Goal: Browse casually: Explore the website without a specific task or goal

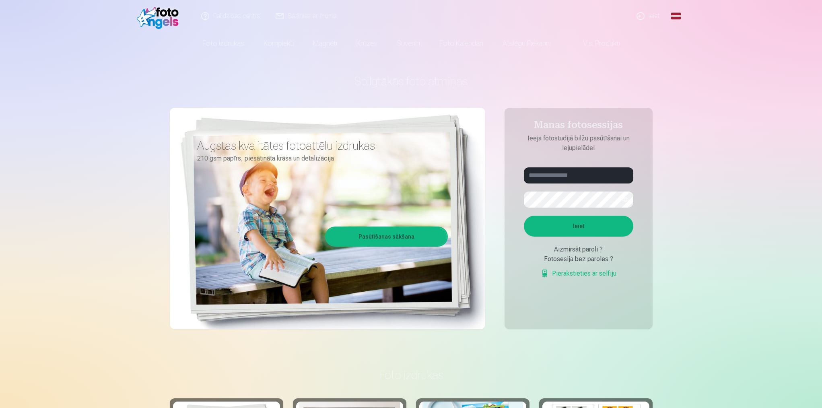
click at [641, 16] on link "Ieiet" at bounding box center [648, 16] width 39 height 32
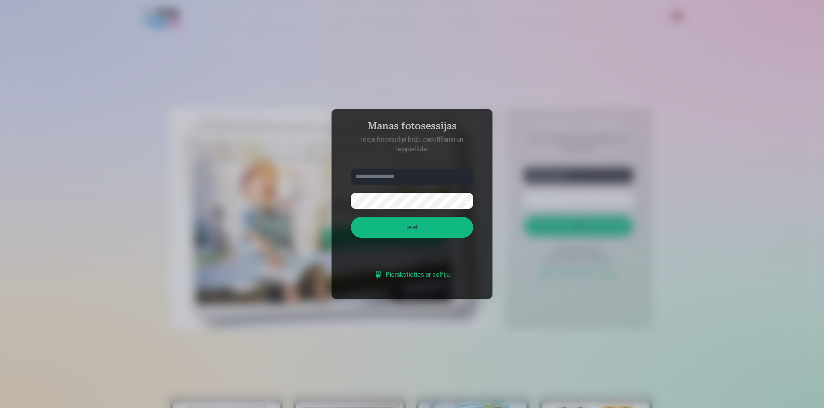
click at [601, 103] on div at bounding box center [412, 204] width 824 height 408
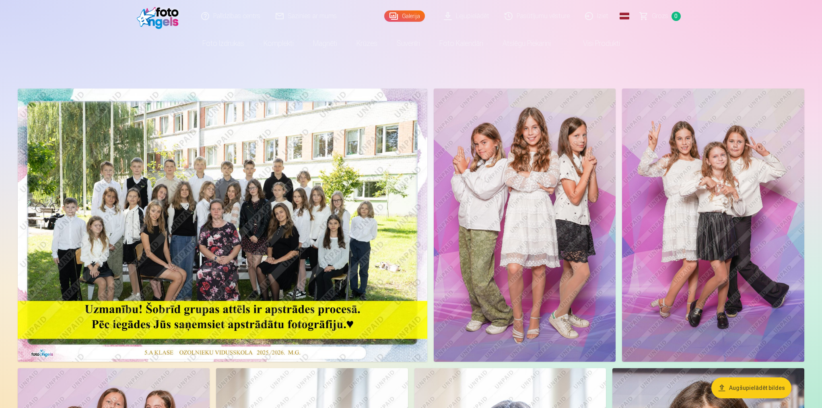
click at [305, 196] on img at bounding box center [223, 224] width 410 height 273
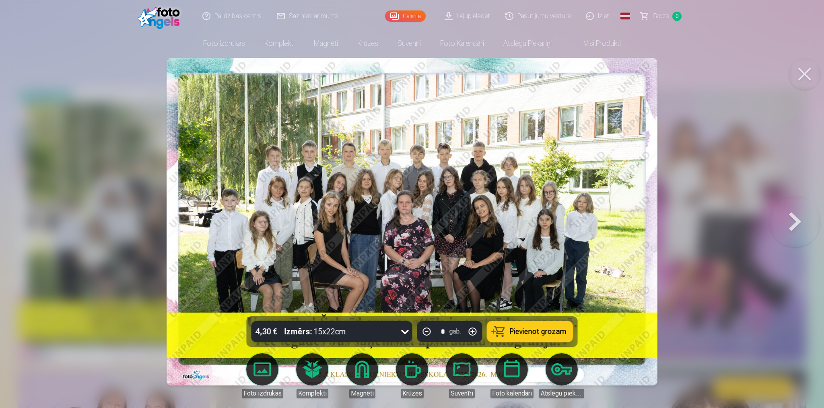
click at [799, 223] on button at bounding box center [794, 221] width 51 height 173
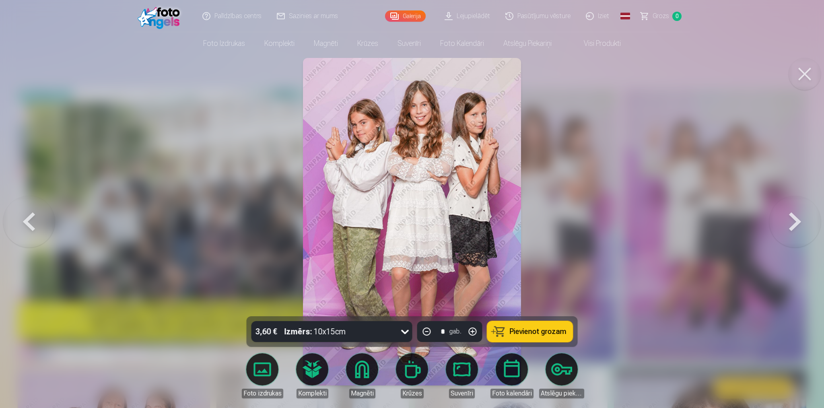
click at [798, 223] on button at bounding box center [794, 221] width 51 height 173
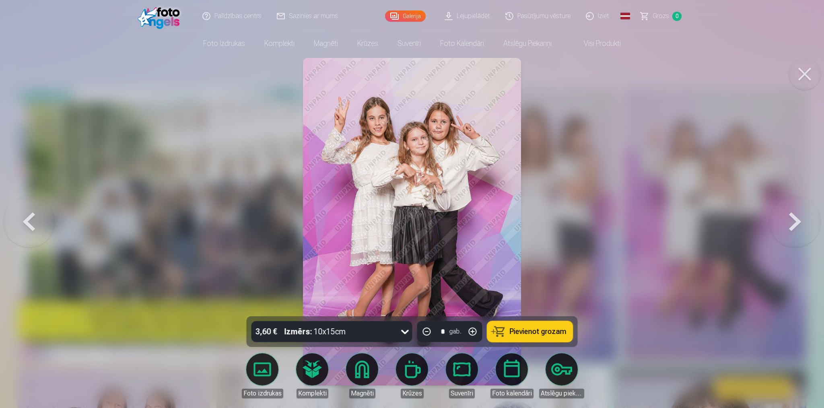
click at [798, 223] on button at bounding box center [794, 221] width 51 height 173
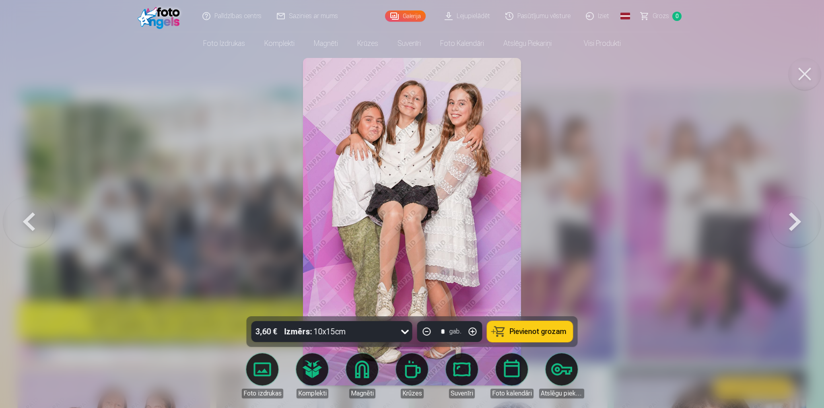
click at [798, 223] on button at bounding box center [794, 221] width 51 height 173
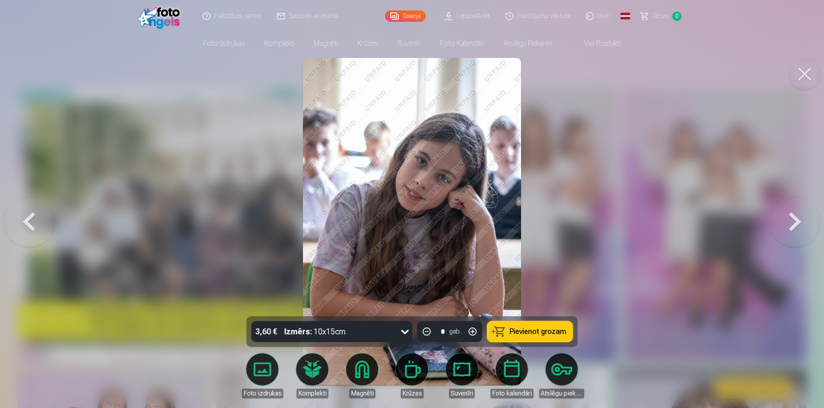
click at [798, 224] on button at bounding box center [794, 221] width 51 height 173
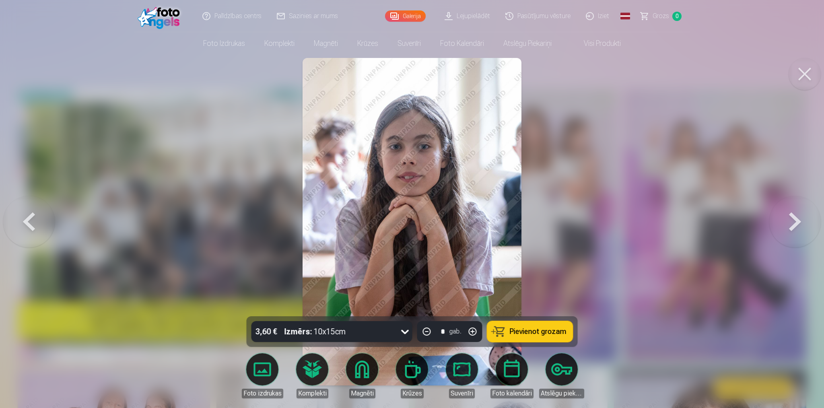
click at [798, 225] on button at bounding box center [794, 221] width 51 height 173
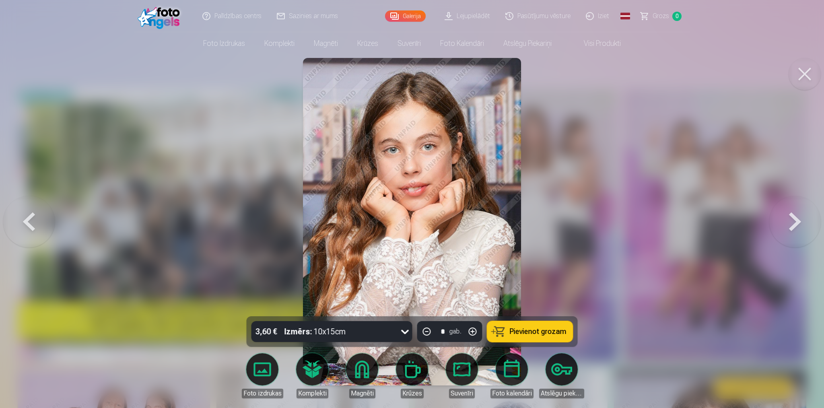
click at [798, 226] on button at bounding box center [794, 221] width 51 height 173
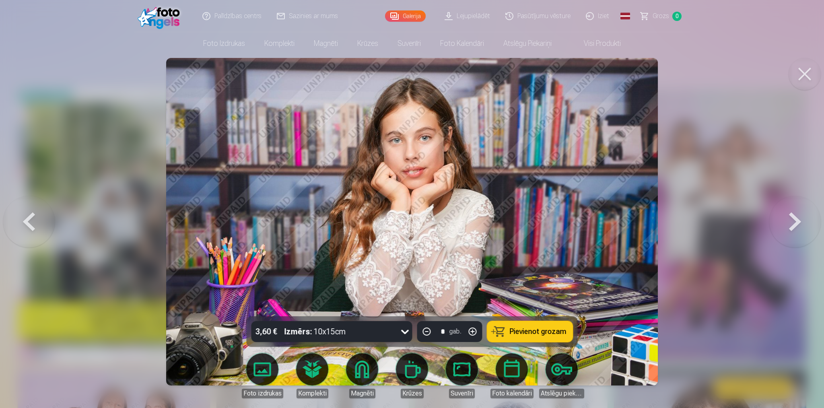
click at [798, 226] on button at bounding box center [794, 221] width 51 height 173
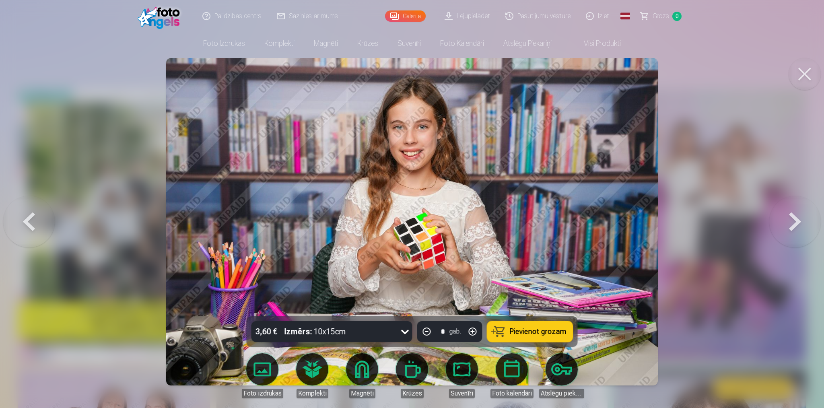
click at [798, 226] on button at bounding box center [794, 221] width 51 height 173
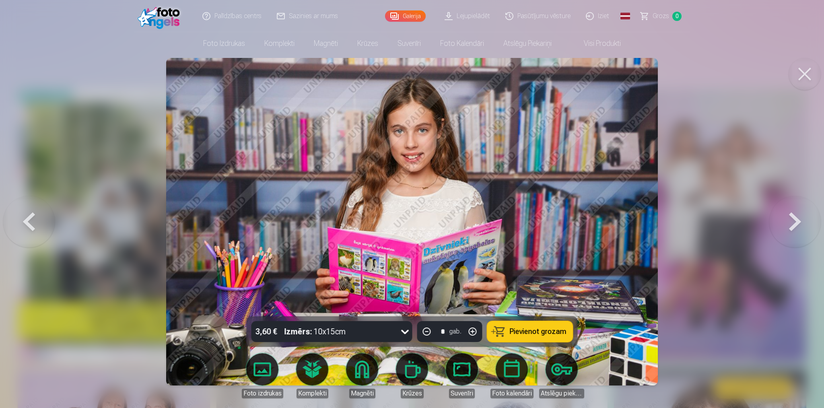
click at [798, 226] on button at bounding box center [794, 221] width 51 height 173
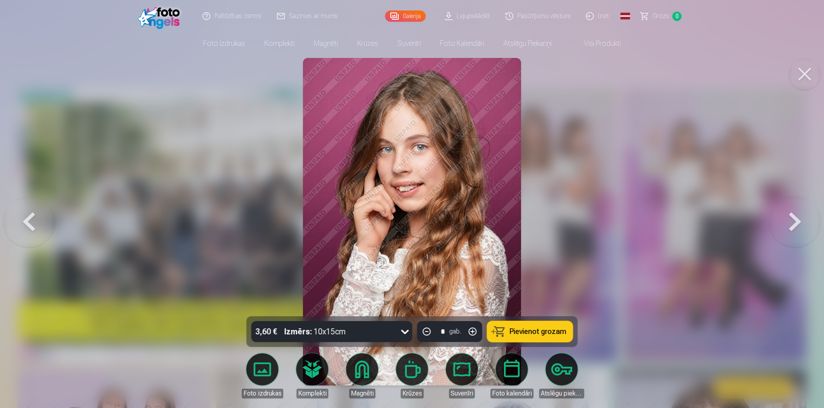
click at [797, 227] on button at bounding box center [794, 221] width 51 height 173
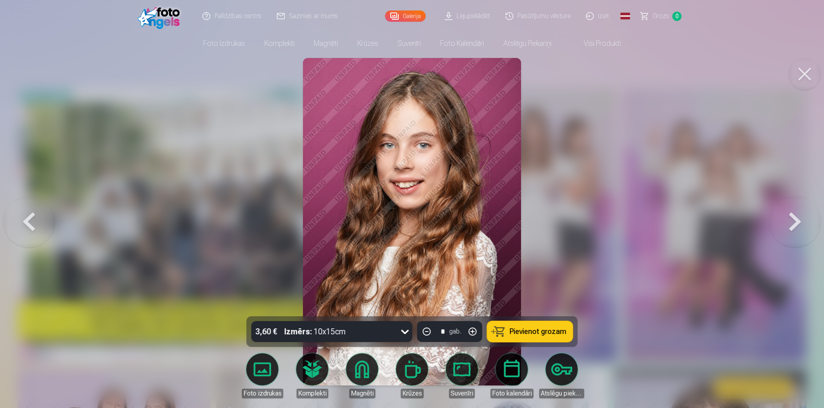
click at [797, 228] on button at bounding box center [794, 221] width 51 height 173
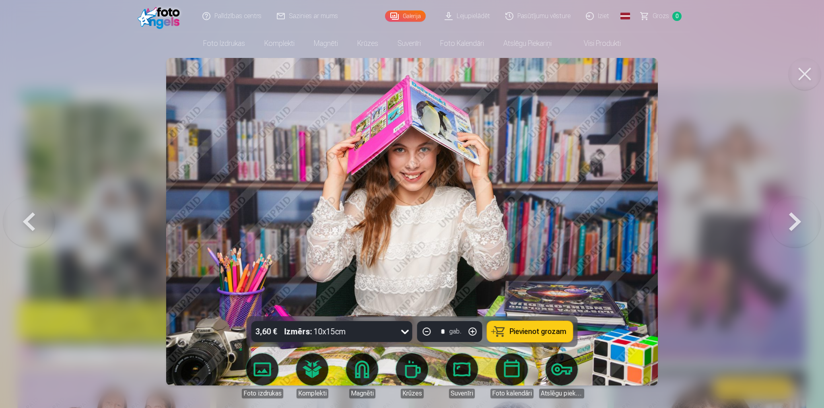
click at [797, 228] on button at bounding box center [794, 221] width 51 height 173
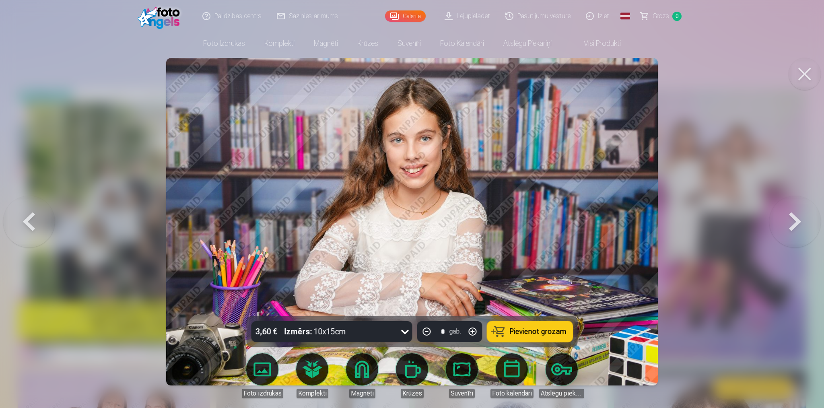
click at [797, 229] on button at bounding box center [794, 221] width 51 height 173
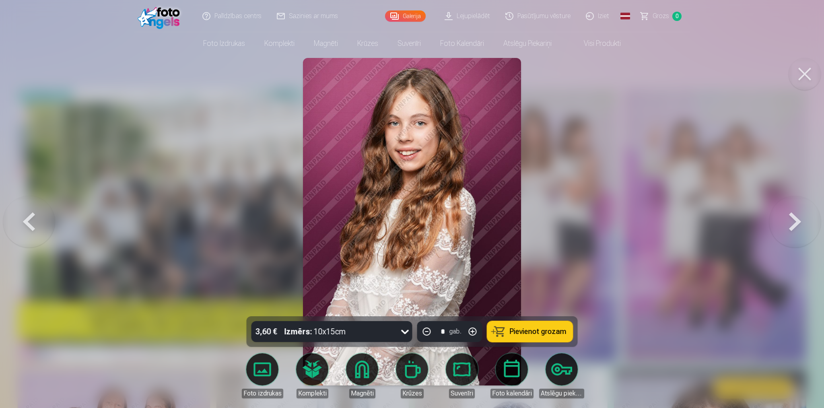
click at [797, 229] on button at bounding box center [794, 221] width 51 height 173
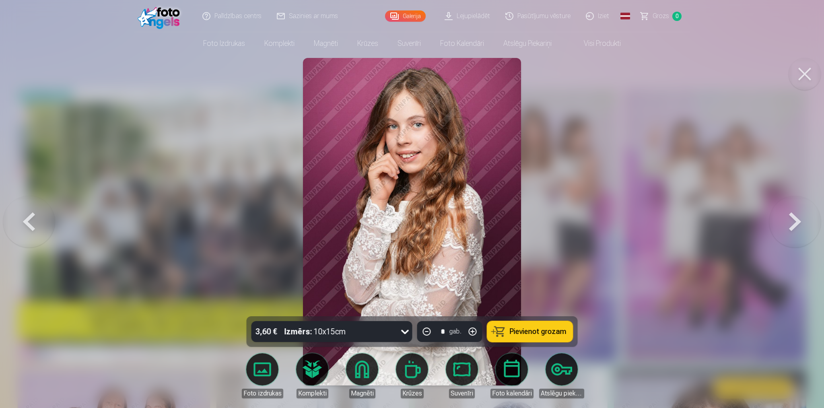
click at [797, 230] on button at bounding box center [794, 221] width 51 height 173
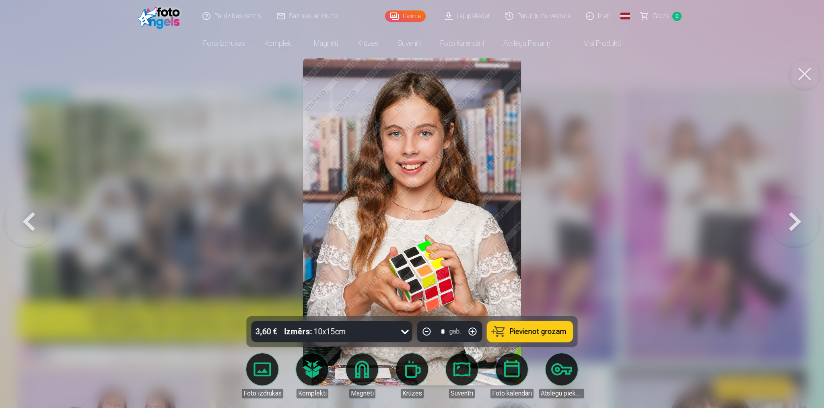
click at [797, 231] on button at bounding box center [794, 221] width 51 height 173
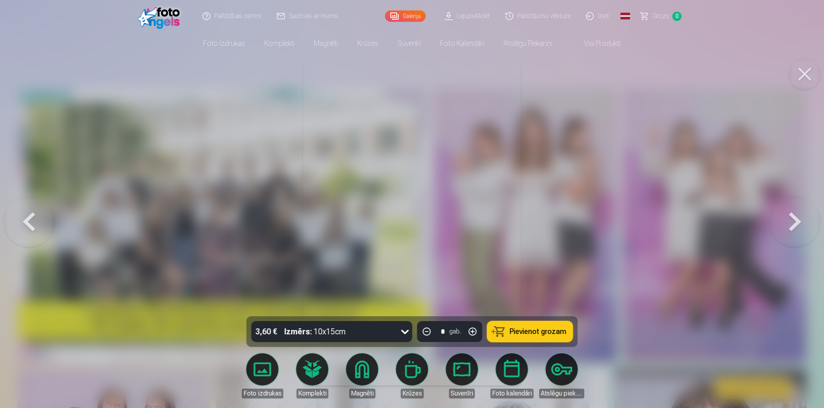
click at [796, 232] on button at bounding box center [794, 221] width 51 height 173
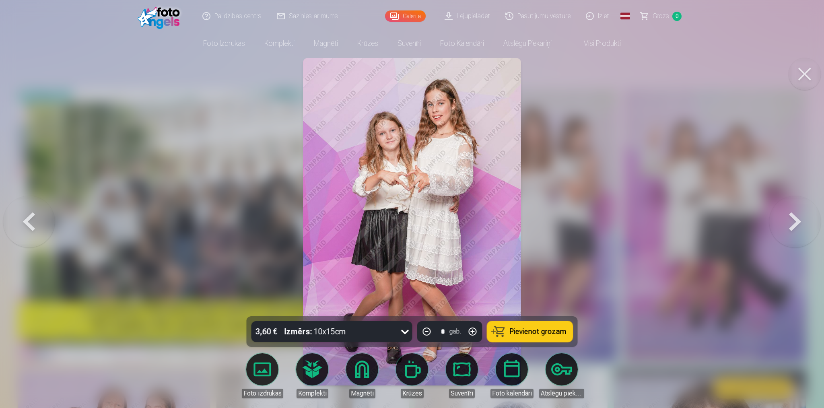
click at [796, 232] on button at bounding box center [794, 221] width 51 height 173
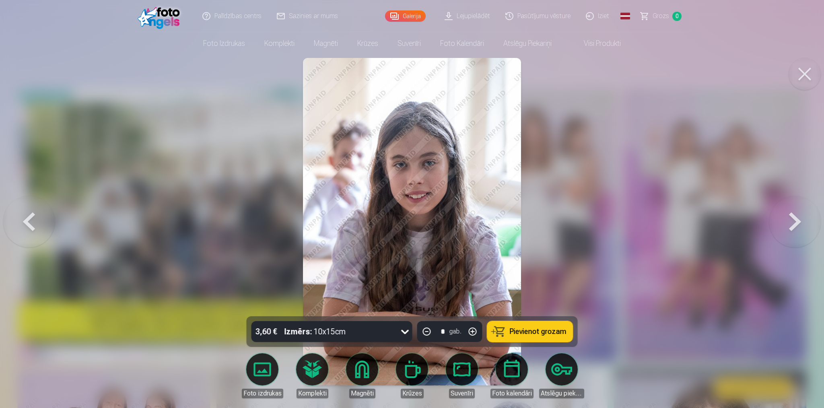
click at [796, 232] on button at bounding box center [794, 221] width 51 height 173
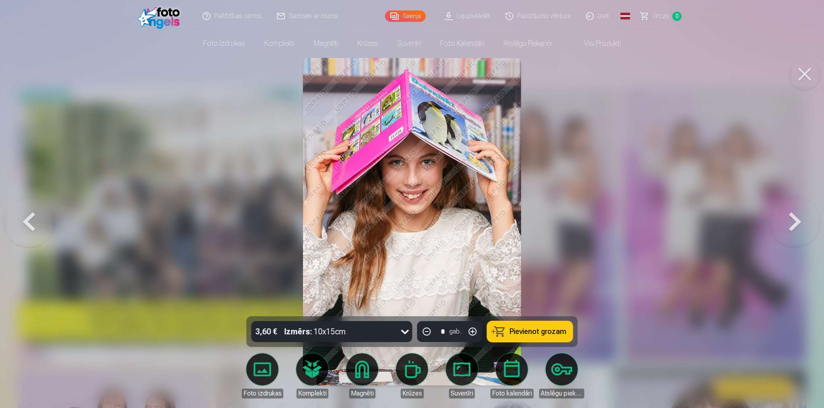
click at [796, 232] on button at bounding box center [794, 221] width 51 height 173
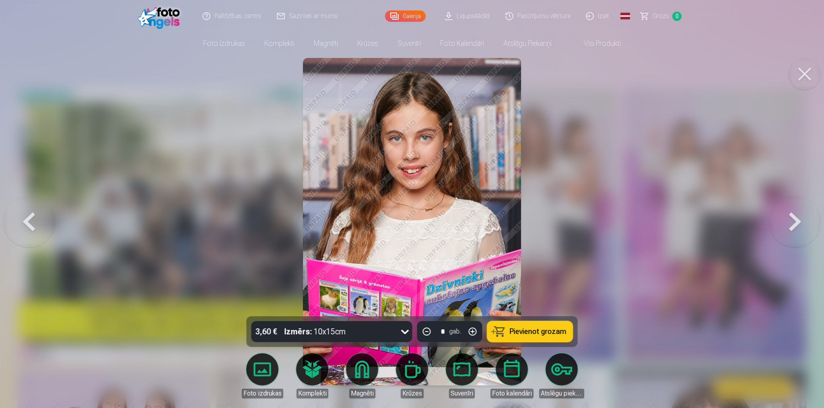
click at [796, 232] on button at bounding box center [794, 221] width 51 height 173
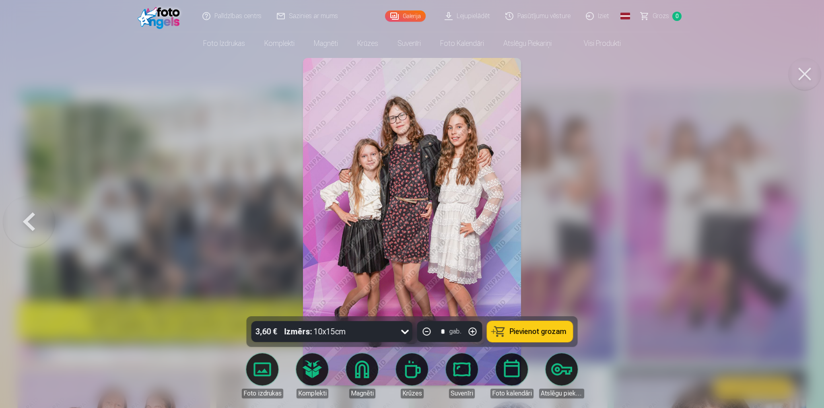
click at [808, 70] on button at bounding box center [804, 74] width 32 height 32
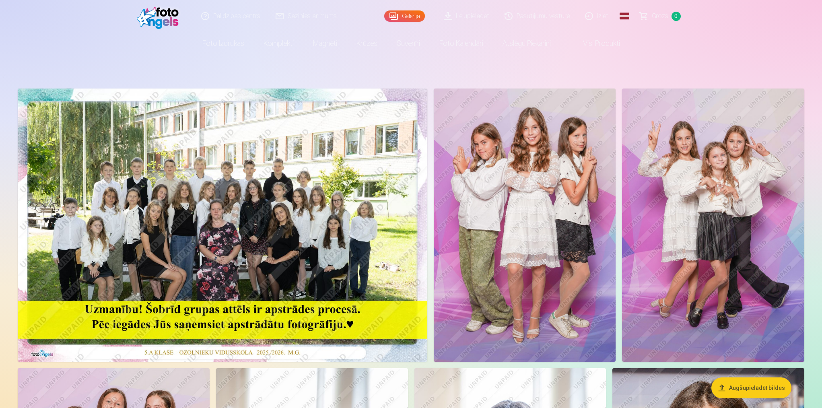
click at [533, 173] on img at bounding box center [525, 224] width 182 height 273
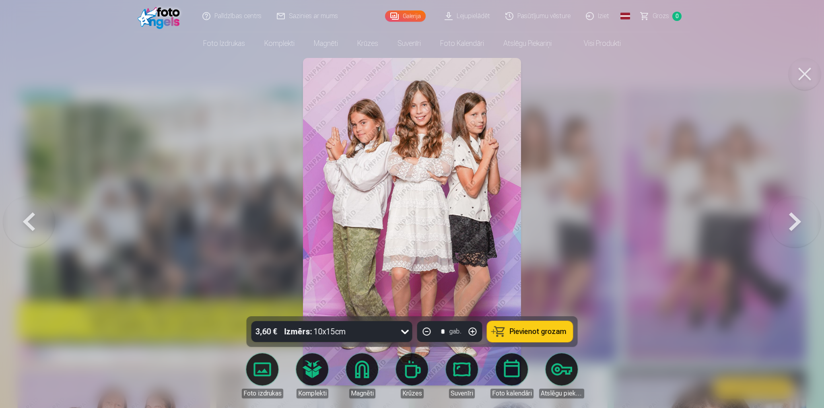
click at [537, 173] on div at bounding box center [412, 204] width 824 height 408
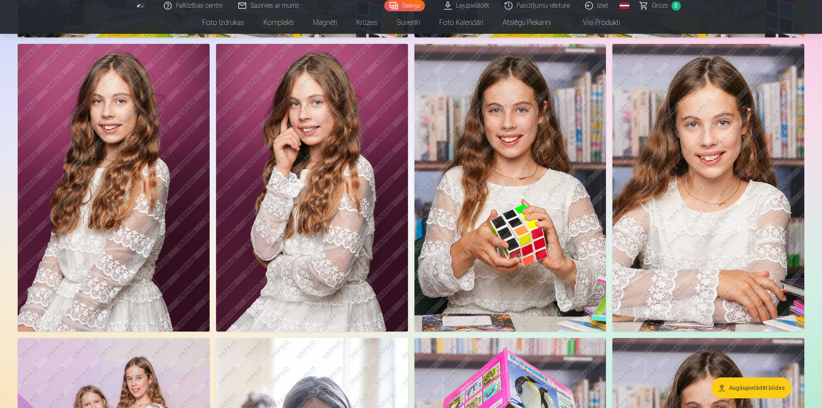
scroll to position [1453, 0]
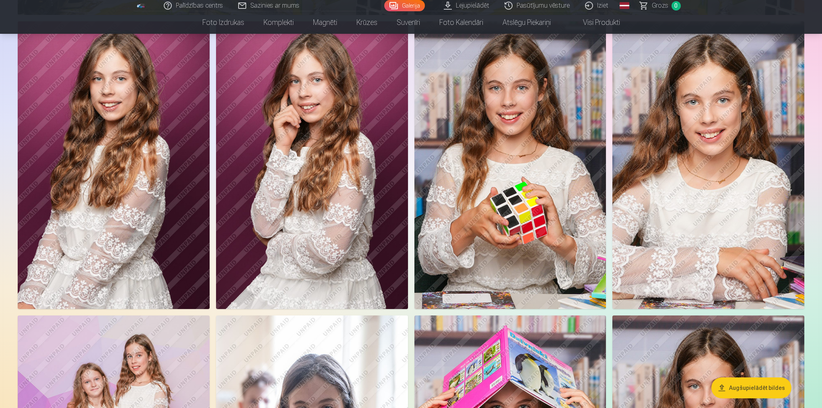
click at [725, 171] on img at bounding box center [708, 165] width 192 height 288
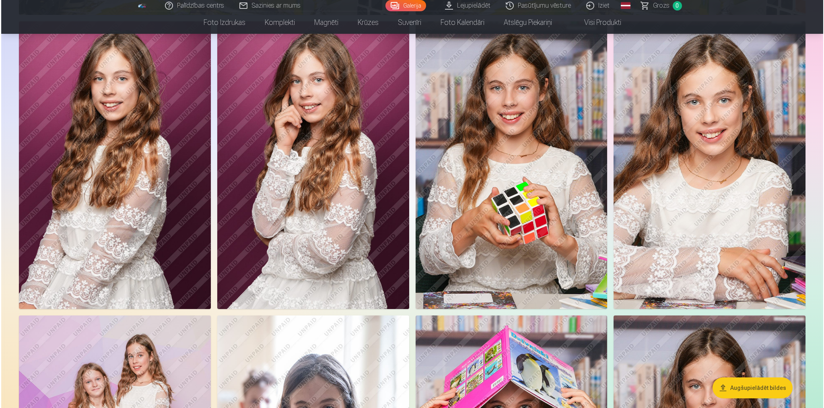
scroll to position [1456, 0]
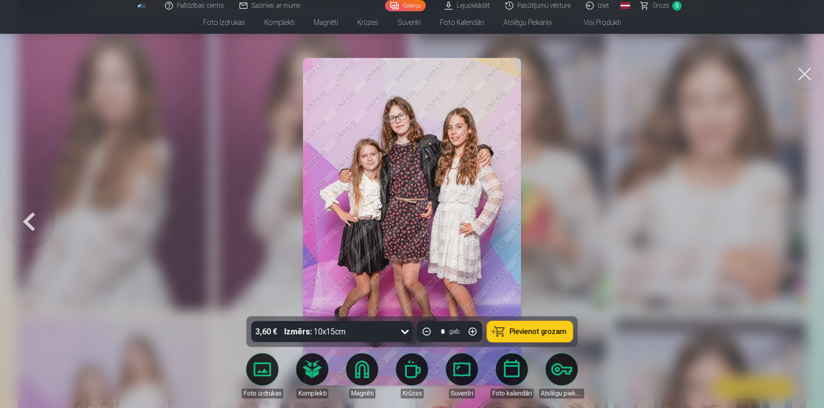
click at [196, 221] on div at bounding box center [412, 204] width 824 height 408
